Goal: Task Accomplishment & Management: Use online tool/utility

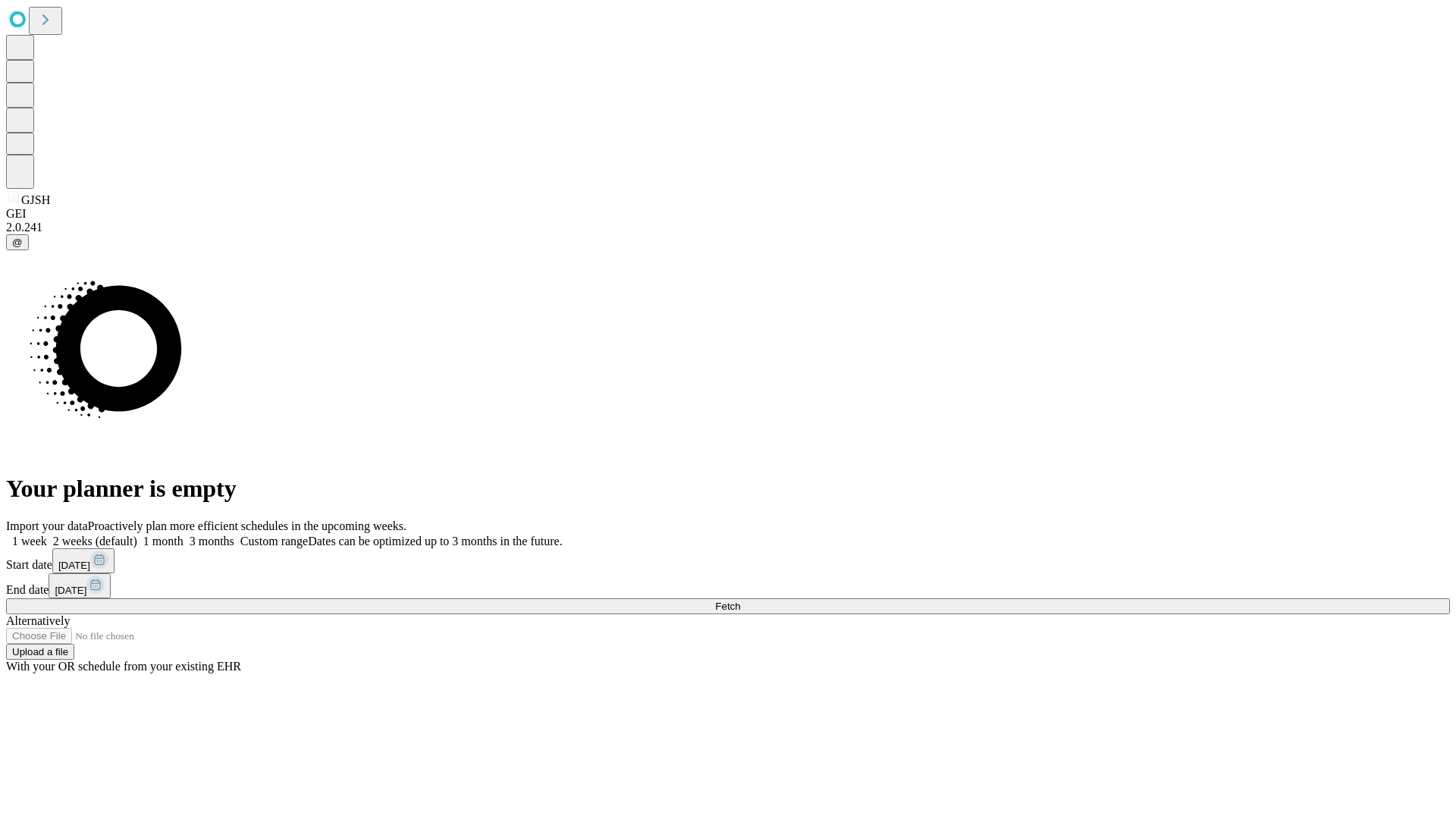
click at [741, 600] on span "Fetch" at bounding box center [728, 606] width 25 height 12
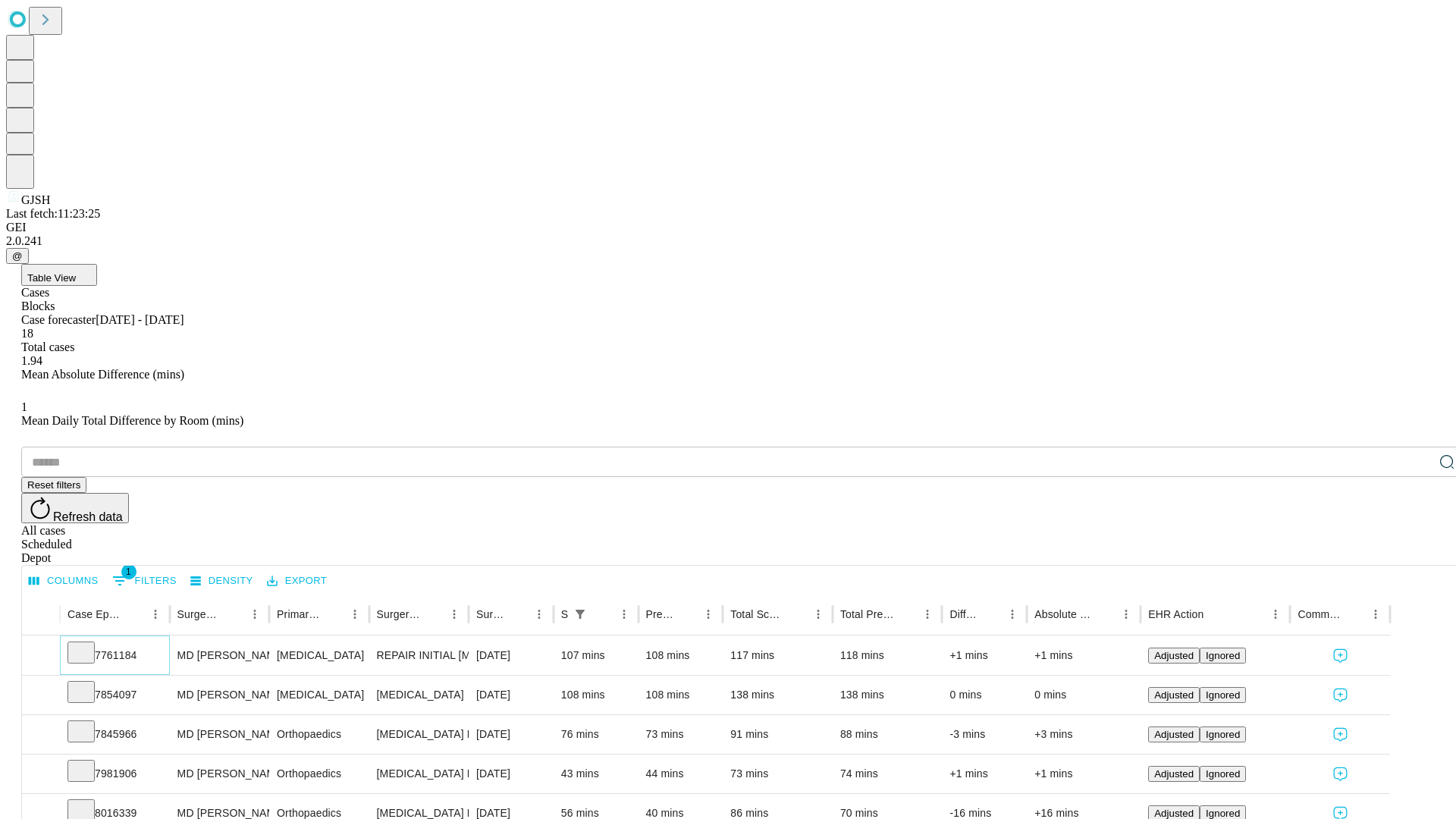
click at [89, 644] on icon at bounding box center [81, 652] width 15 height 15
